Goal: Transaction & Acquisition: Purchase product/service

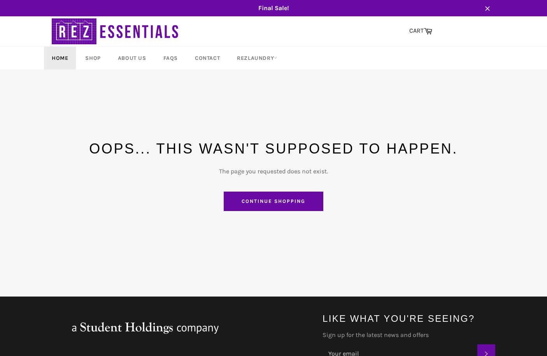
click at [66, 52] on link "Home" at bounding box center [60, 58] width 32 height 23
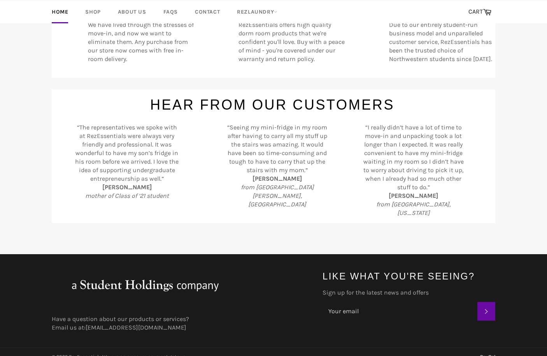
scroll to position [77, 0]
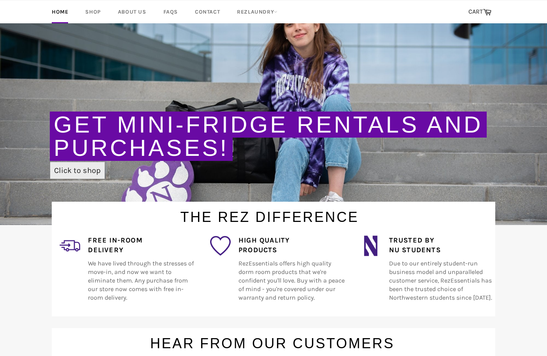
click at [70, 169] on link "Click to shop" at bounding box center [77, 170] width 54 height 17
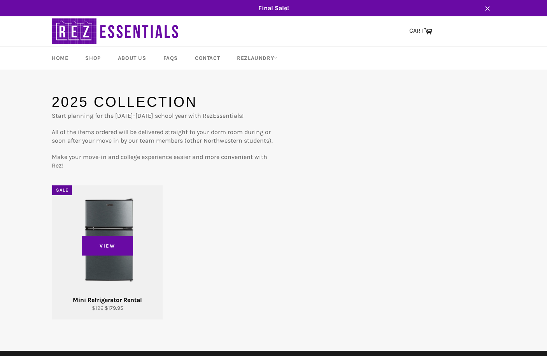
click at [121, 236] on div "View" at bounding box center [107, 252] width 110 height 134
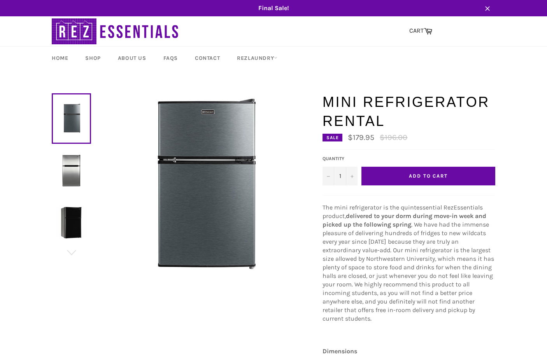
click at [72, 167] on img at bounding box center [71, 170] width 31 height 31
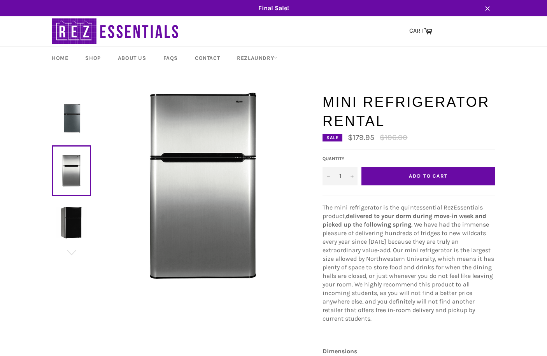
click at [72, 214] on img at bounding box center [71, 222] width 31 height 31
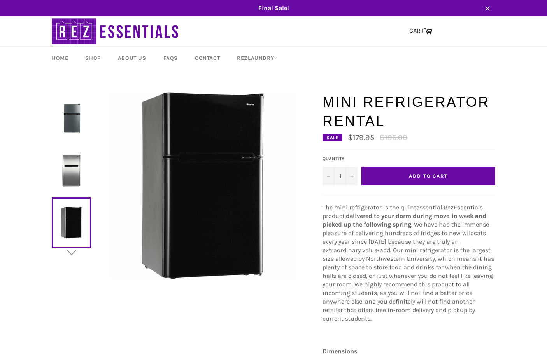
click at [74, 250] on icon "button" at bounding box center [72, 253] width 12 height 12
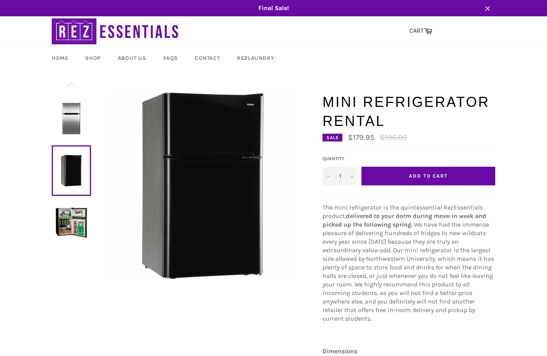
click at [58, 228] on img at bounding box center [71, 222] width 31 height 31
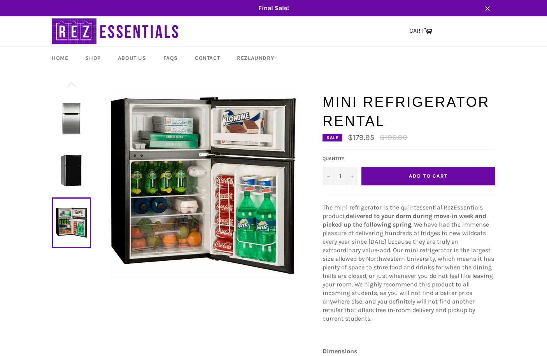
click at [443, 184] on button "Add to Cart" at bounding box center [428, 176] width 134 height 19
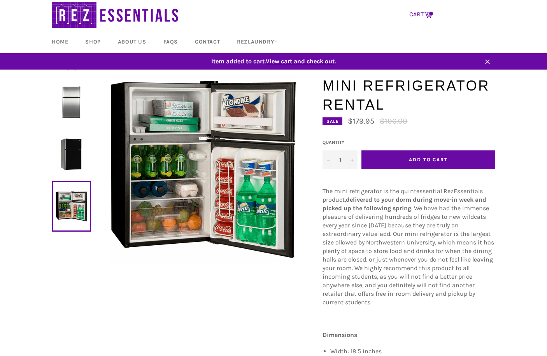
click at [428, 13] on icon at bounding box center [428, 15] width 8 height 6
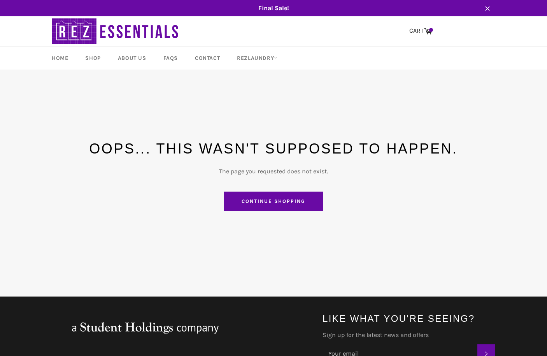
click at [255, 199] on link "Continue shopping" at bounding box center [273, 201] width 99 height 19
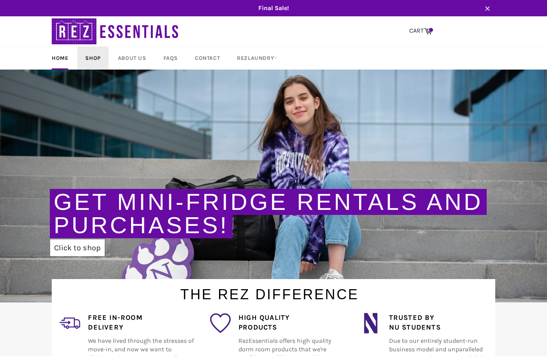
click at [84, 56] on link "Shop" at bounding box center [92, 58] width 31 height 23
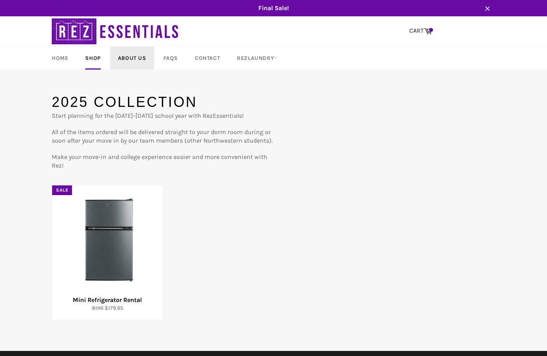
click at [122, 60] on link "About Us" at bounding box center [132, 58] width 44 height 23
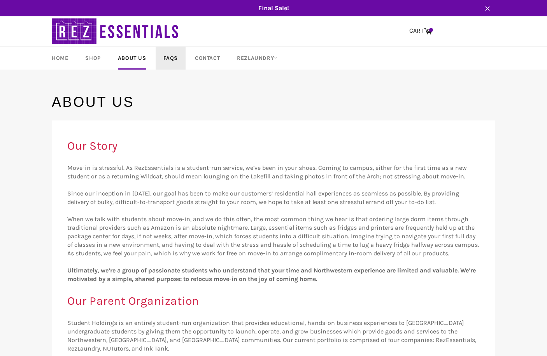
click at [174, 56] on link "FAQs" at bounding box center [171, 58] width 30 height 23
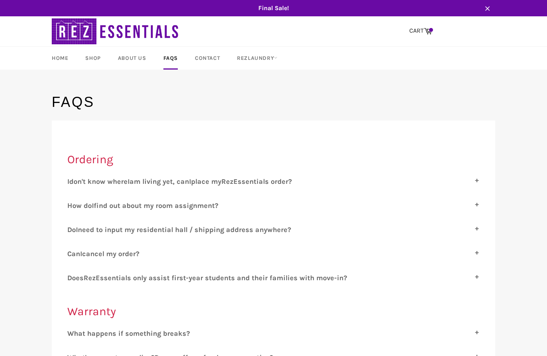
click at [102, 210] on div "H ow do I find out about my room assignment? Check out Residential Services for…" at bounding box center [273, 208] width 412 height 14
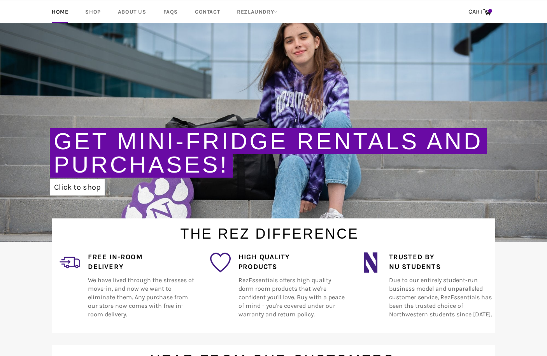
scroll to position [42, 0]
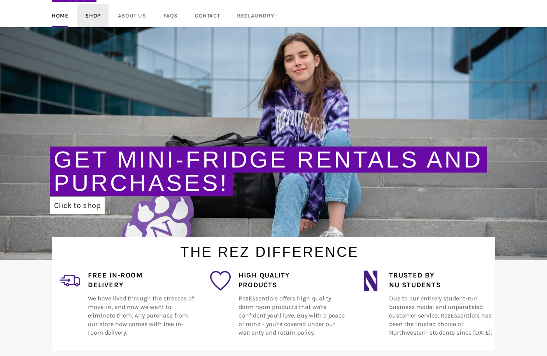
click at [95, 13] on link "Shop" at bounding box center [92, 15] width 31 height 23
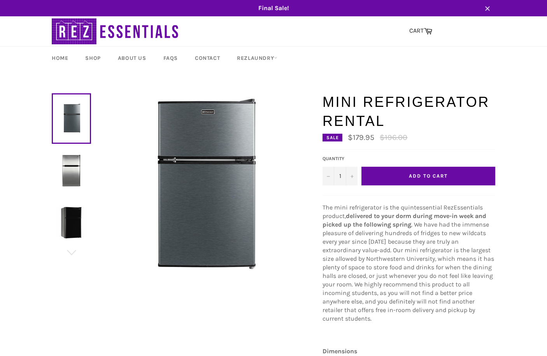
scroll to position [16, 0]
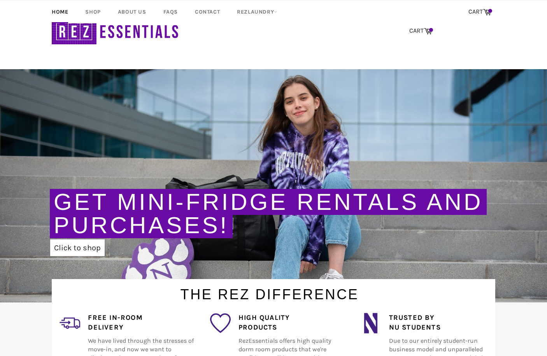
scroll to position [77, 0]
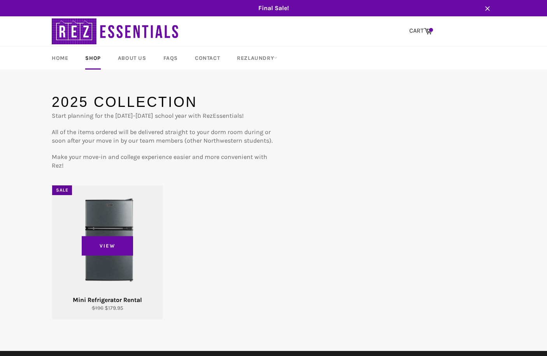
click at [130, 261] on div "View" at bounding box center [107, 252] width 110 height 134
